Goal: Task Accomplishment & Management: Complete application form

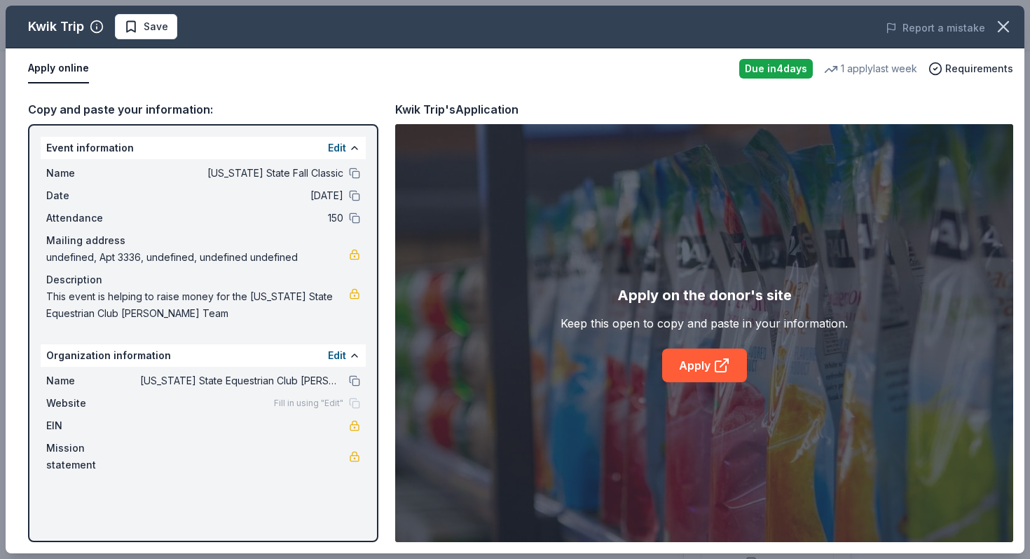
scroll to position [639, 0]
click at [1008, 32] on icon "button" at bounding box center [1004, 27] width 10 height 10
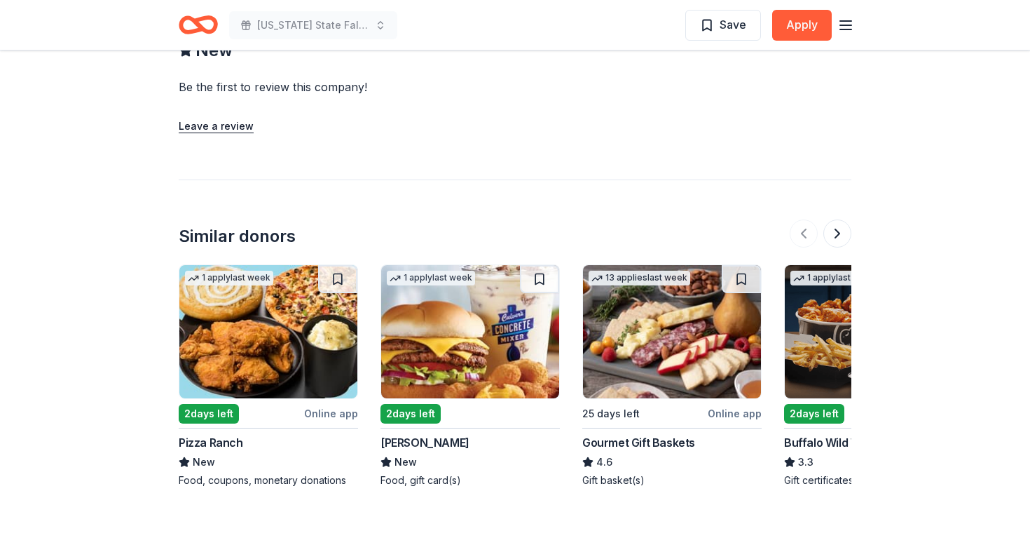
scroll to position [1569, 0]
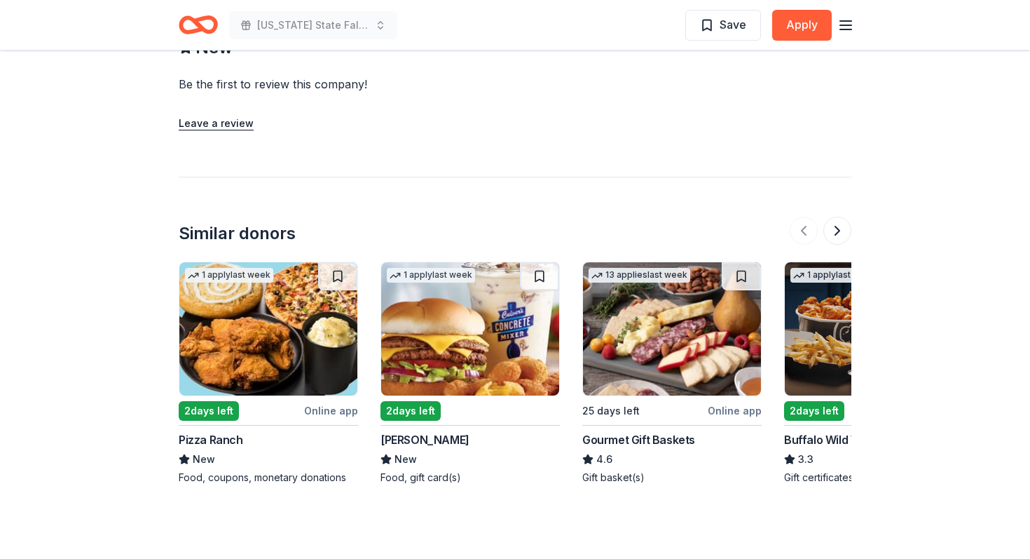
click at [472, 317] on img at bounding box center [470, 328] width 178 height 133
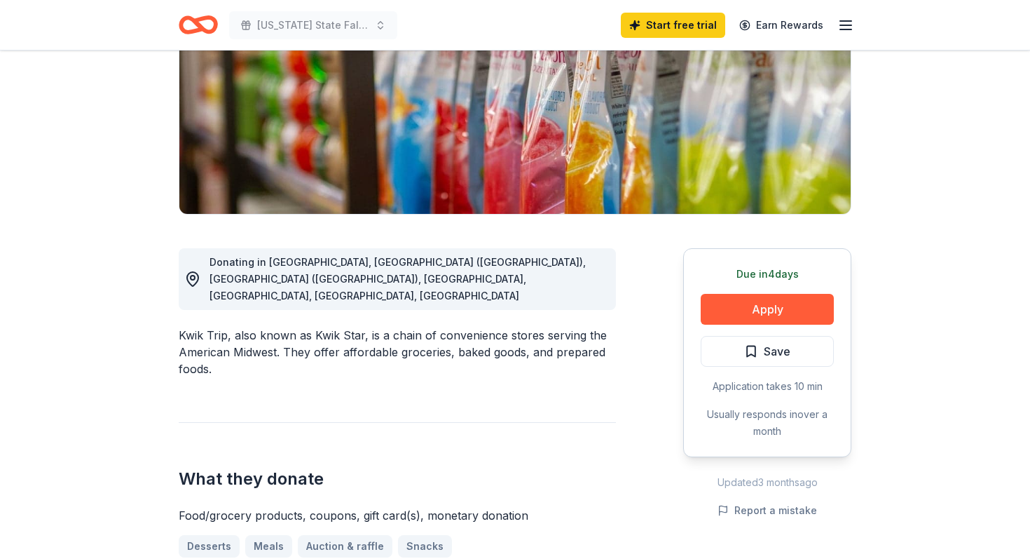
scroll to position [0, 0]
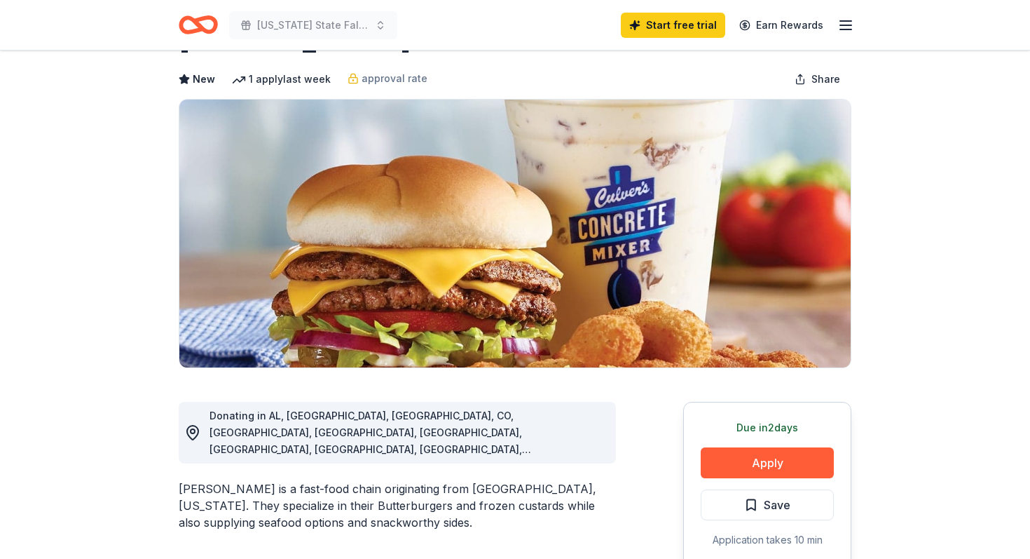
scroll to position [87, 0]
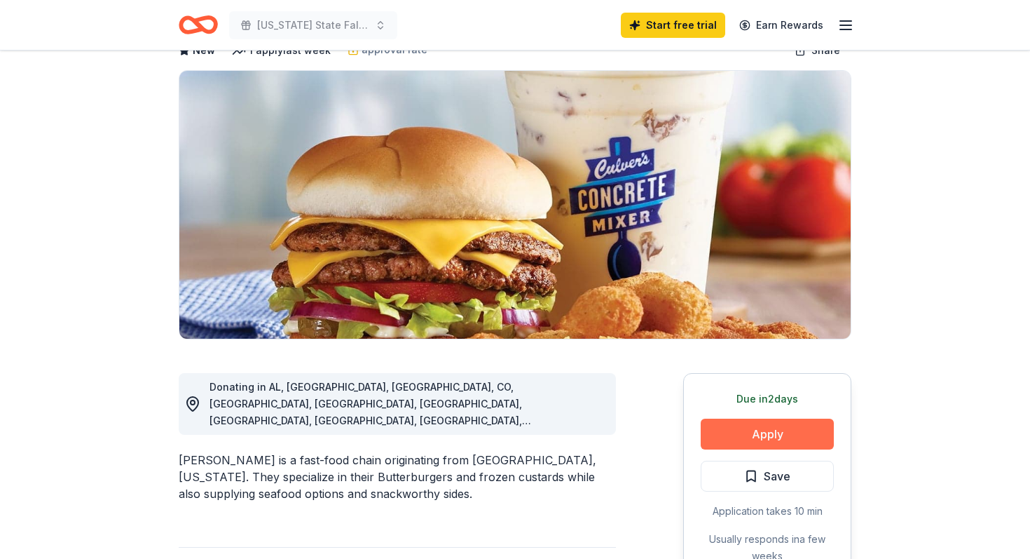
click at [757, 433] on button "Apply" at bounding box center [767, 434] width 133 height 31
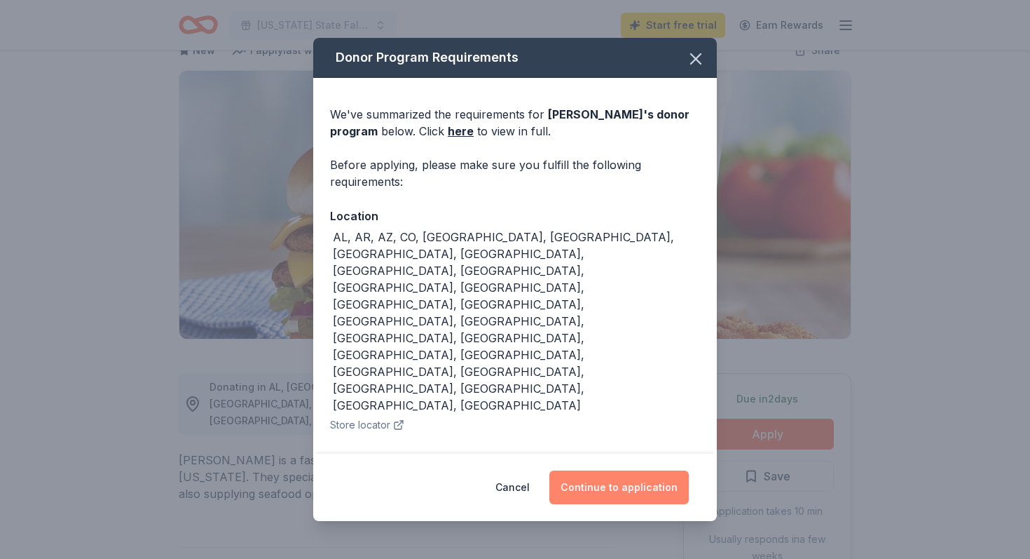
click at [639, 477] on button "Continue to application" at bounding box center [620, 487] width 140 height 34
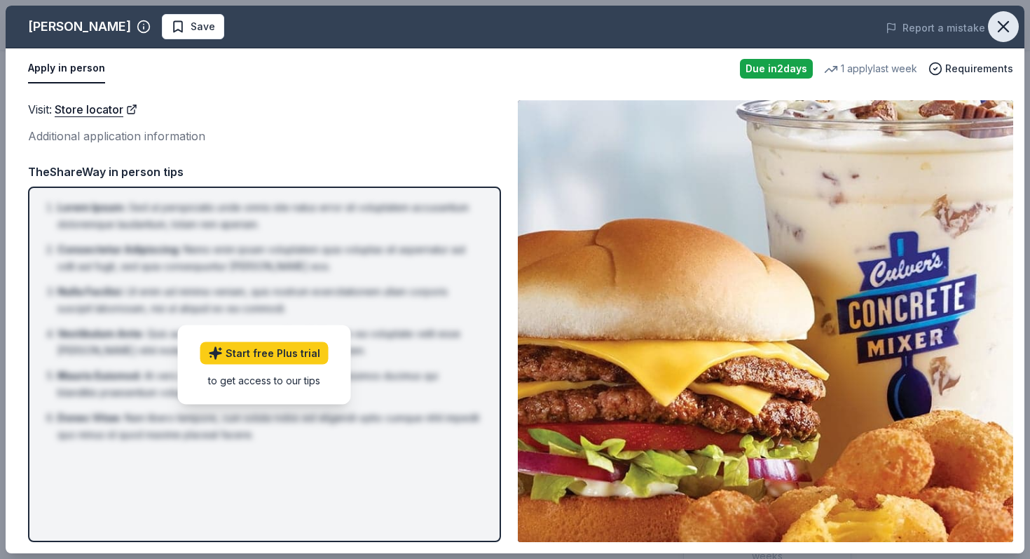
click at [1007, 30] on icon "button" at bounding box center [1004, 27] width 10 height 10
